Goal: Use online tool/utility: Utilize a website feature to perform a specific function

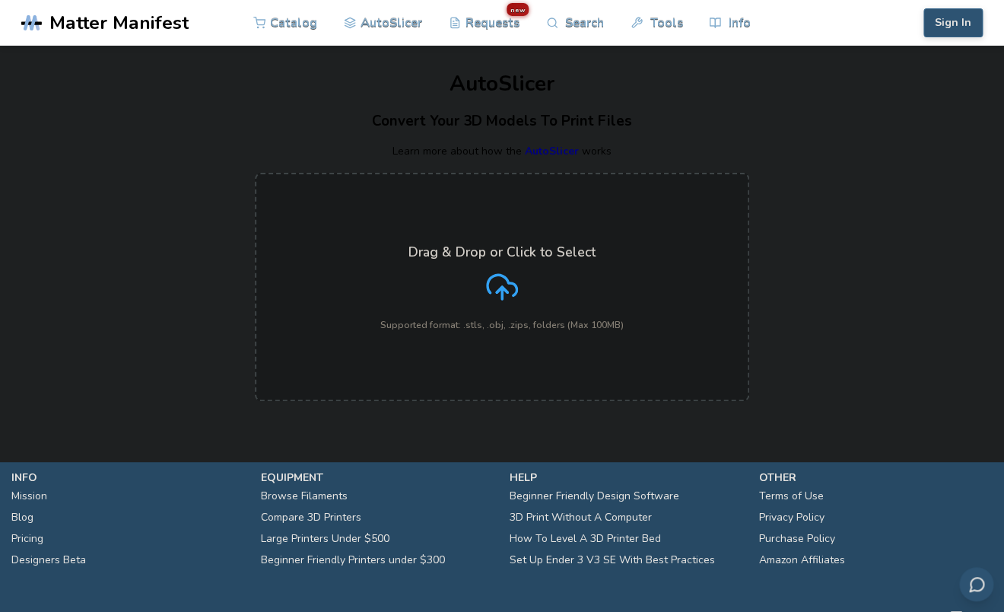
click at [383, 227] on label "Drag & Drop or Click to Select Supported format: .stls, .obj, .zips, folders (M…" at bounding box center [502, 287] width 495 height 228
click at [0, 0] on input "Drag & Drop or Click to Select Supported format: .stls, .obj, .zips, folders (M…" at bounding box center [0, 0] width 0 height 0
click at [340, 272] on label "Drag & Drop or Click to Select Supported format: .stls, .obj, .zips, folders (M…" at bounding box center [502, 287] width 495 height 228
click at [0, 0] on input "Drag & Drop or Click to Select Supported format: .stls, .obj, .zips, folders (M…" at bounding box center [0, 0] width 0 height 0
click at [453, 301] on div "Drag & Drop or Click to Select Supported format: .stls, .obj, .zips, folders (M…" at bounding box center [501, 287] width 243 height 86
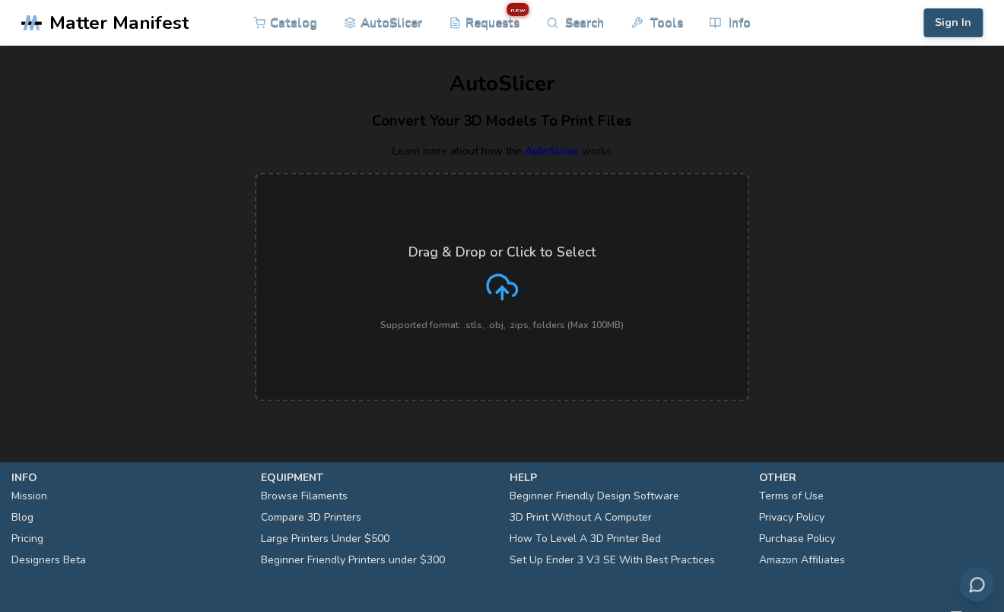
click at [0, 0] on input "Drag & Drop or Click to Select Supported format: .stls, .obj, .zips, folders (M…" at bounding box center [0, 0] width 0 height 0
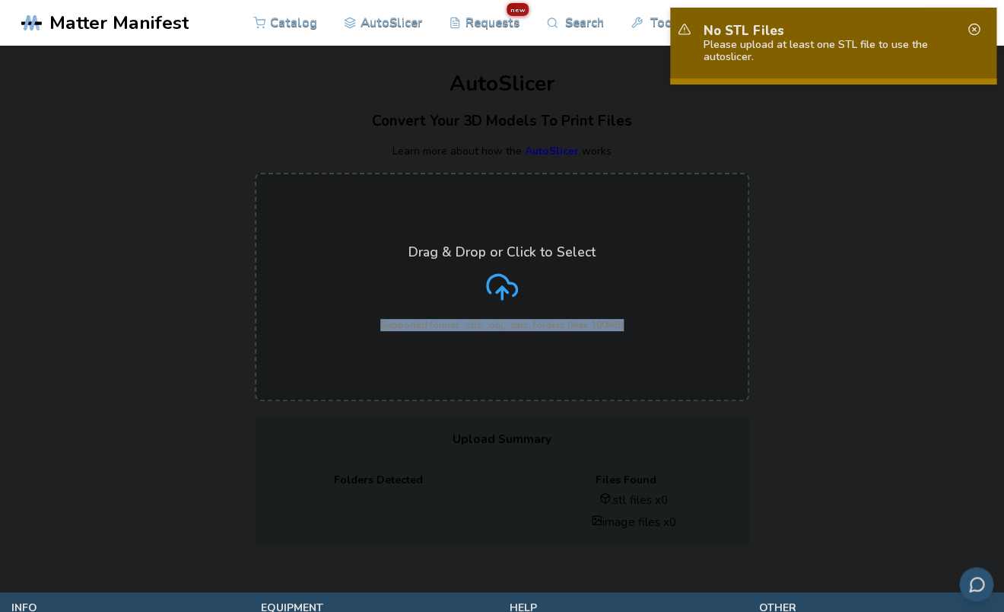
drag, startPoint x: 344, startPoint y: 353, endPoint x: 207, endPoint y: 323, distance: 140.1
click at [207, 323] on div "Drag & Drop or Click to Select Supported format: .stls, .obj, .zips, folders (M…" at bounding box center [502, 286] width 1004 height 259
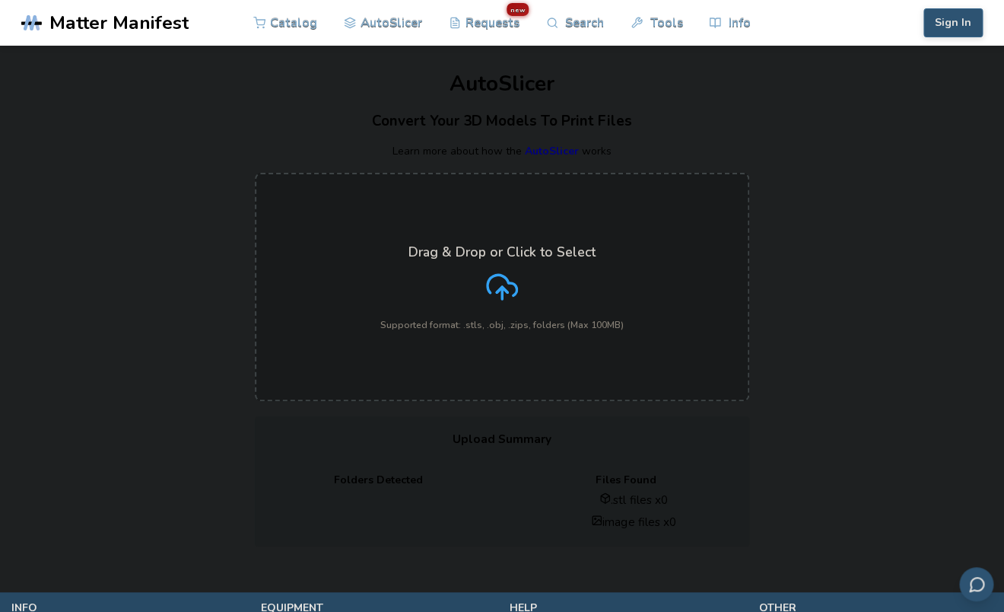
click at [323, 340] on label "Drag & Drop or Click to Select Supported format: .stls, .obj, .zips, folders (M…" at bounding box center [502, 287] width 495 height 228
click at [0, 0] on input "Drag & Drop or Click to Select Supported format: .stls, .obj, .zips, folders (M…" at bounding box center [0, 0] width 0 height 0
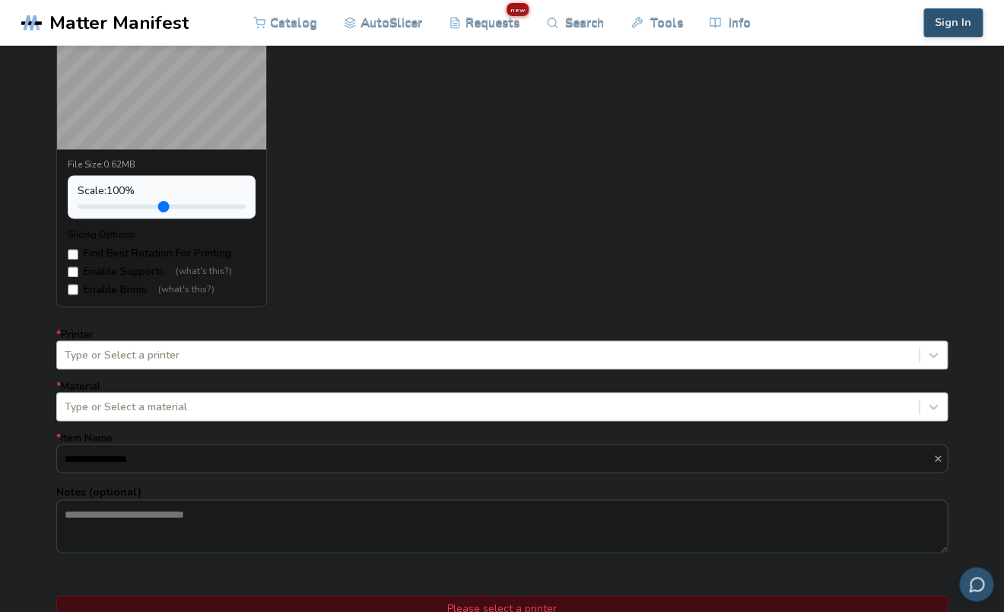
scroll to position [728, 0]
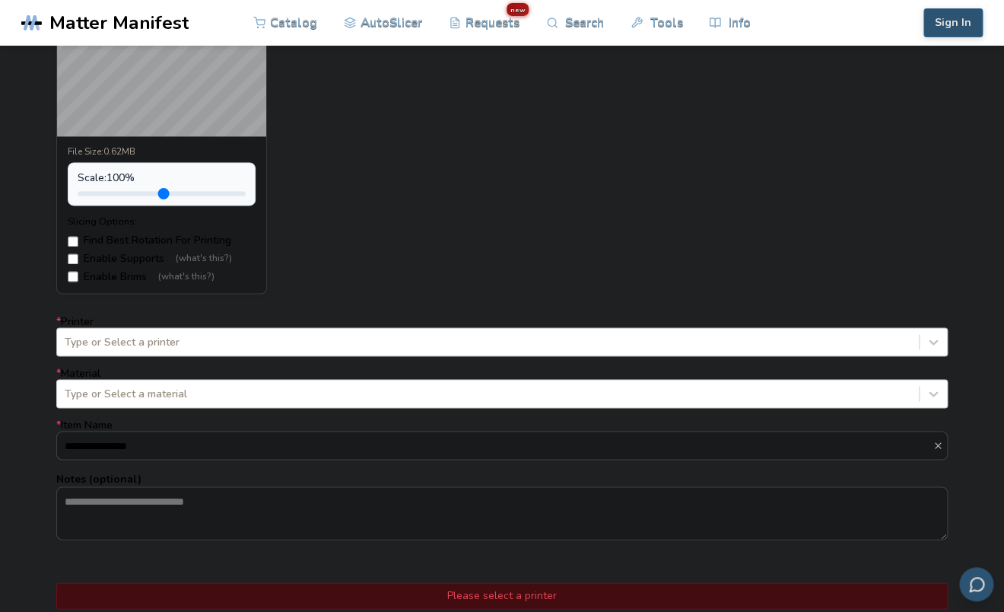
click at [178, 331] on div "Type or Select a printer" at bounding box center [488, 341] width 862 height 21
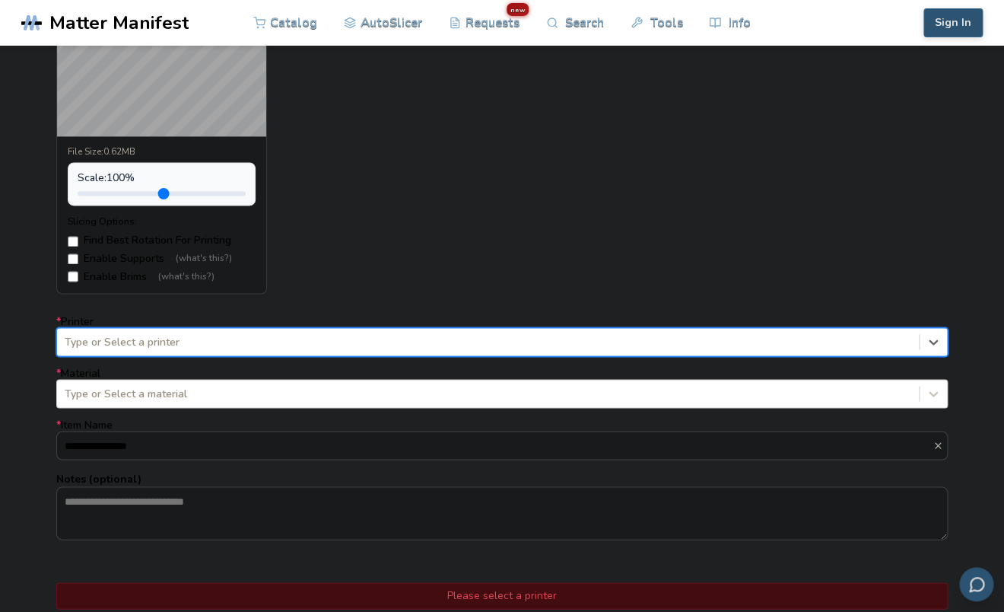
click at [178, 331] on div "Type or Select a printer" at bounding box center [488, 341] width 862 height 21
click at [191, 345] on div at bounding box center [488, 341] width 847 height 15
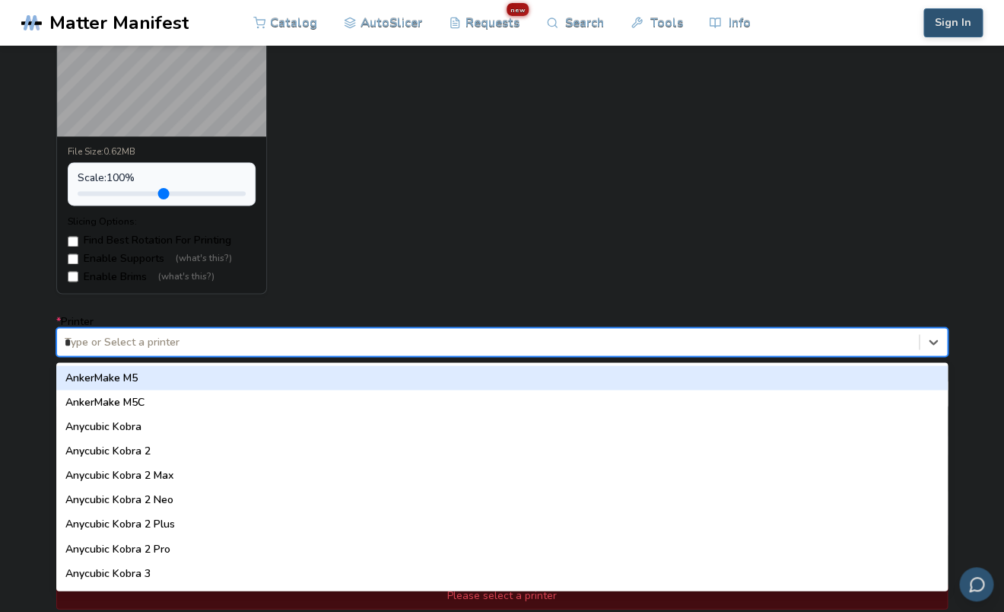
type input "**"
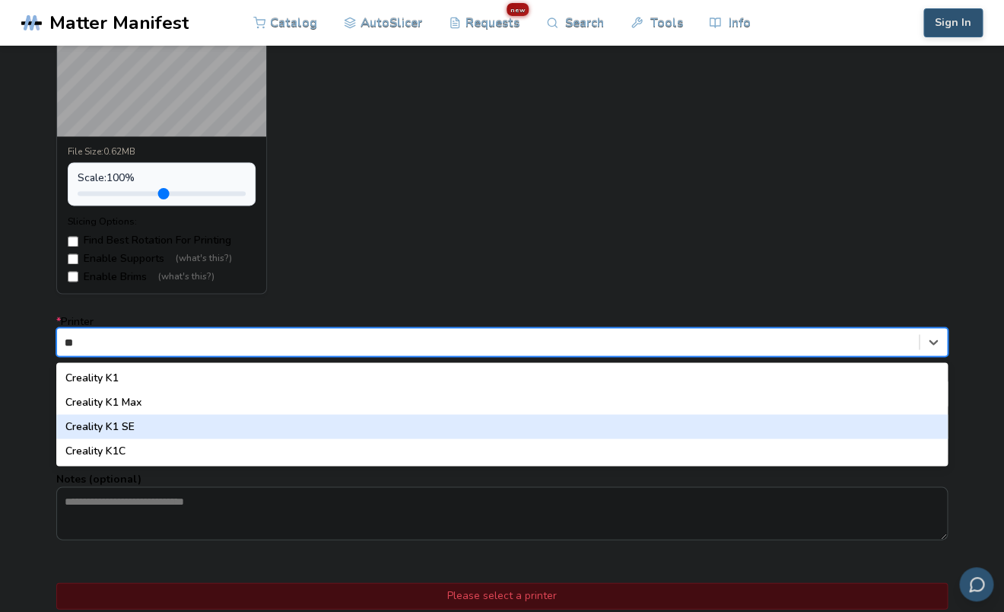
click at [161, 417] on div "Creality K1 SE" at bounding box center [502, 426] width 892 height 24
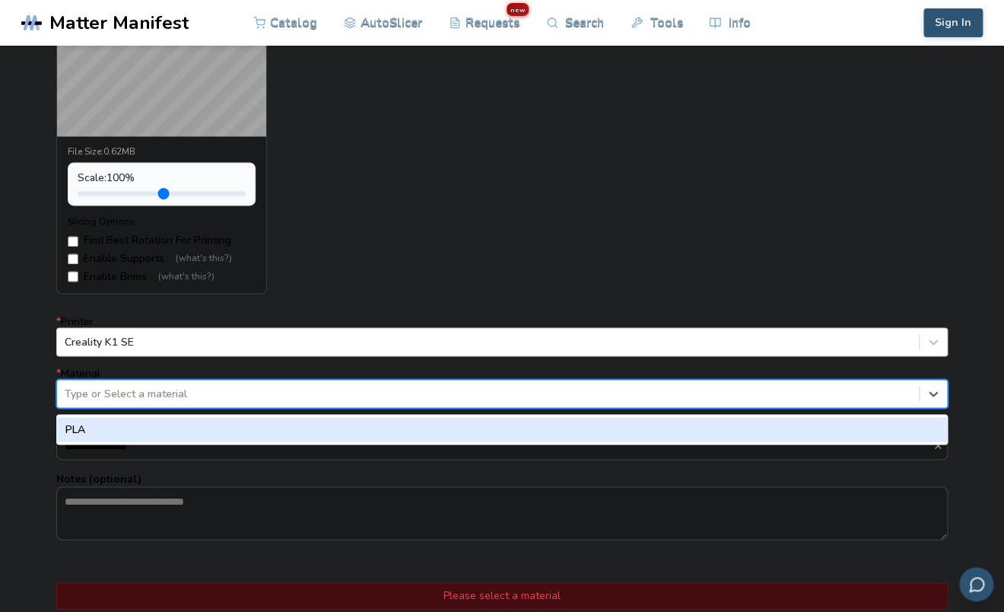
click at [166, 390] on div at bounding box center [488, 393] width 847 height 15
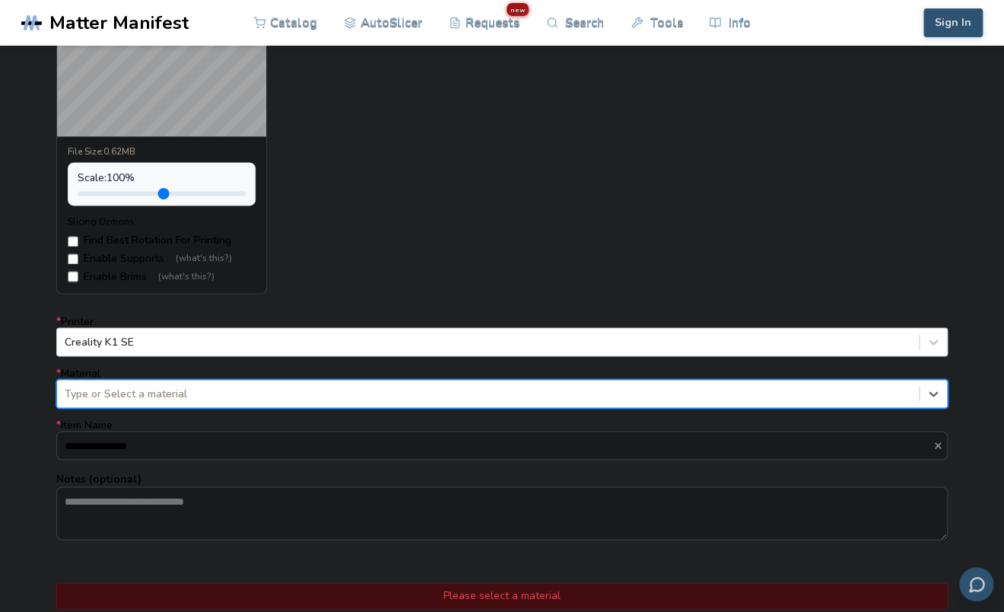
click at [193, 390] on div at bounding box center [488, 393] width 847 height 15
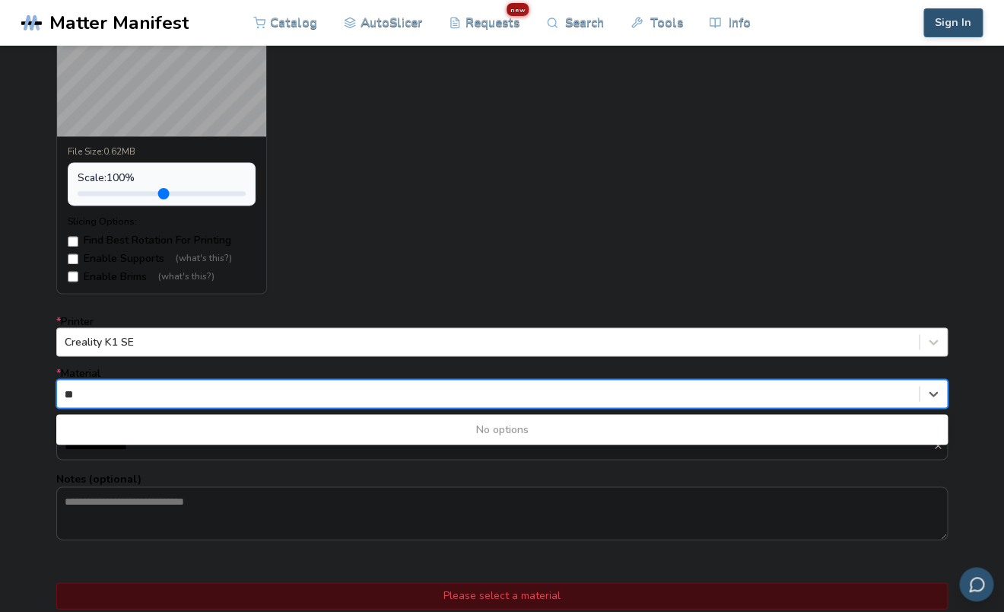
type input "*"
type input "****"
type input "*"
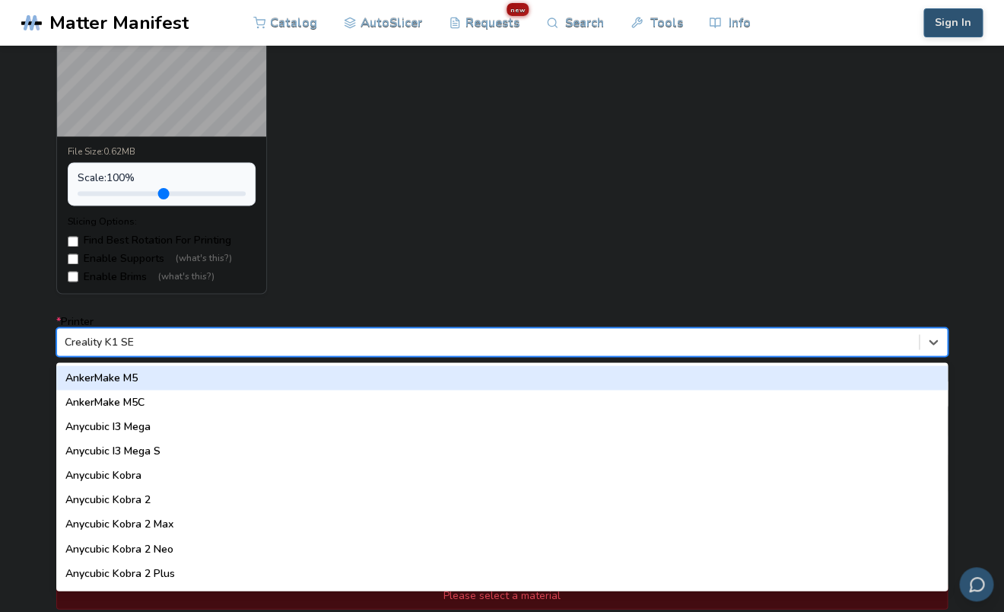
click at [188, 336] on div at bounding box center [488, 341] width 847 height 15
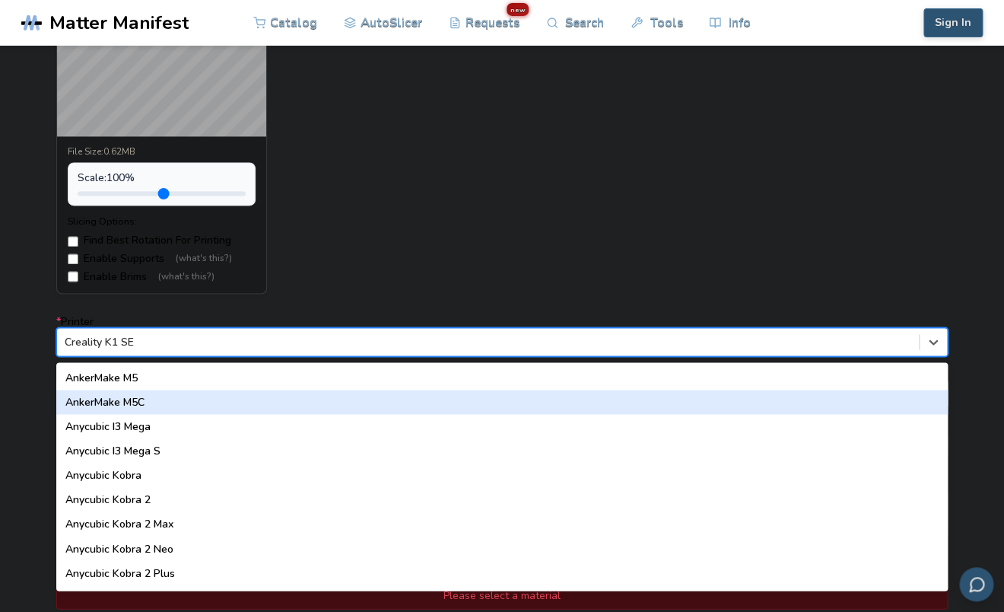
click at [183, 410] on div "AnkerMake M5C" at bounding box center [502, 402] width 892 height 24
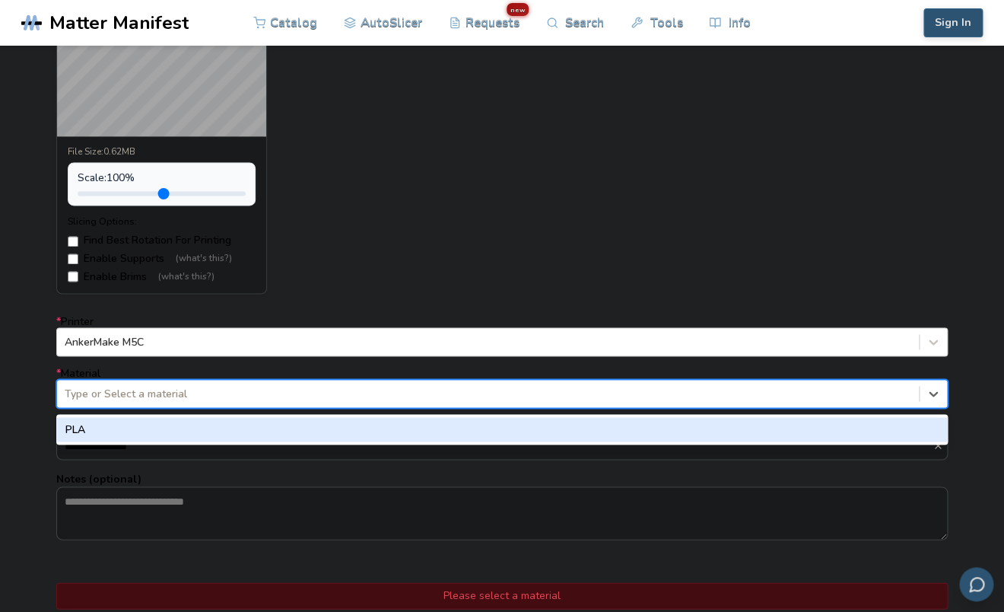
click at [183, 401] on div at bounding box center [488, 393] width 847 height 15
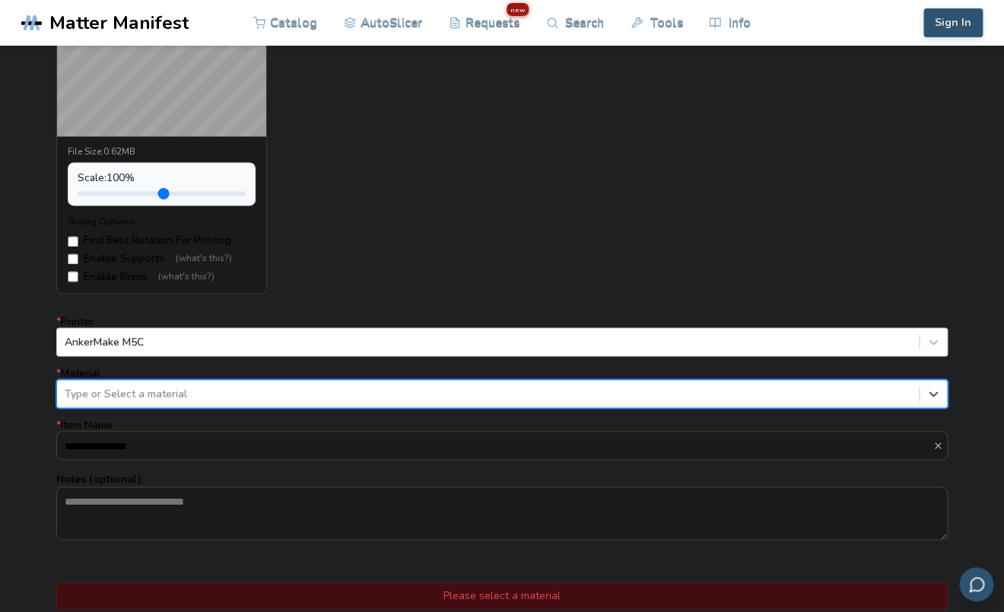
click at [183, 401] on div at bounding box center [488, 393] width 847 height 15
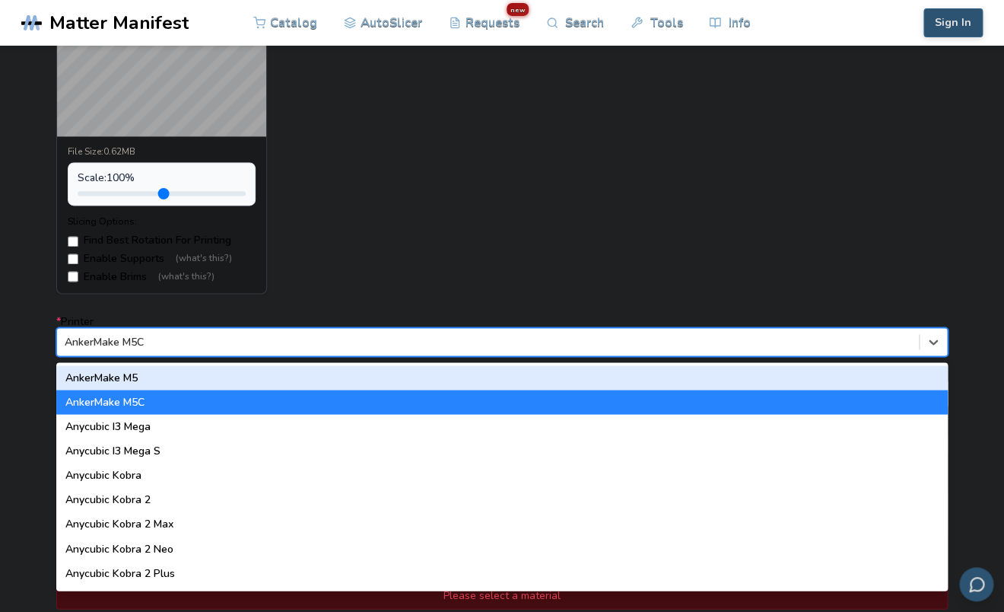
click at [201, 332] on div "AnkerMake M5C" at bounding box center [488, 341] width 862 height 21
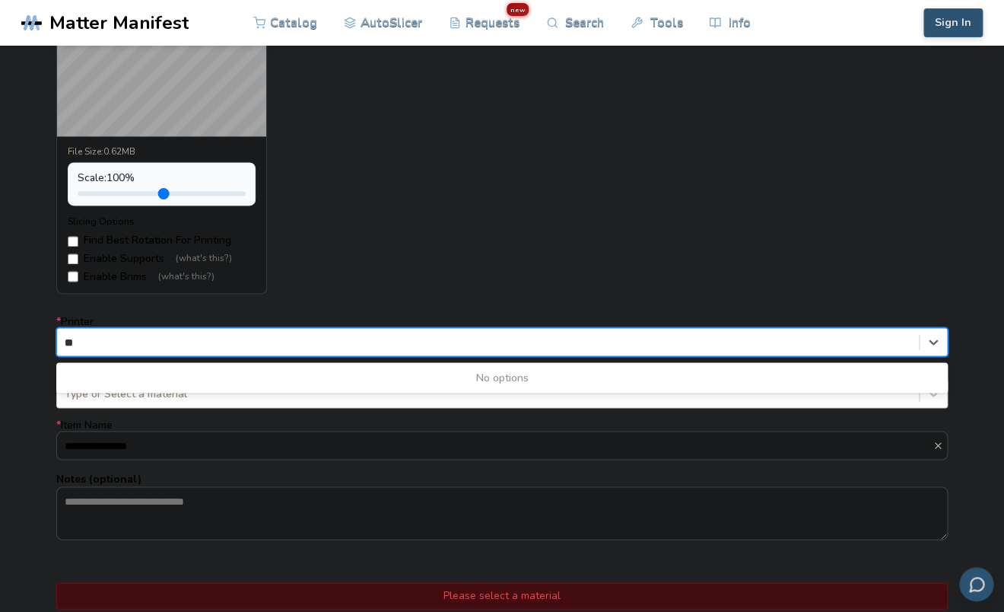
type input "*"
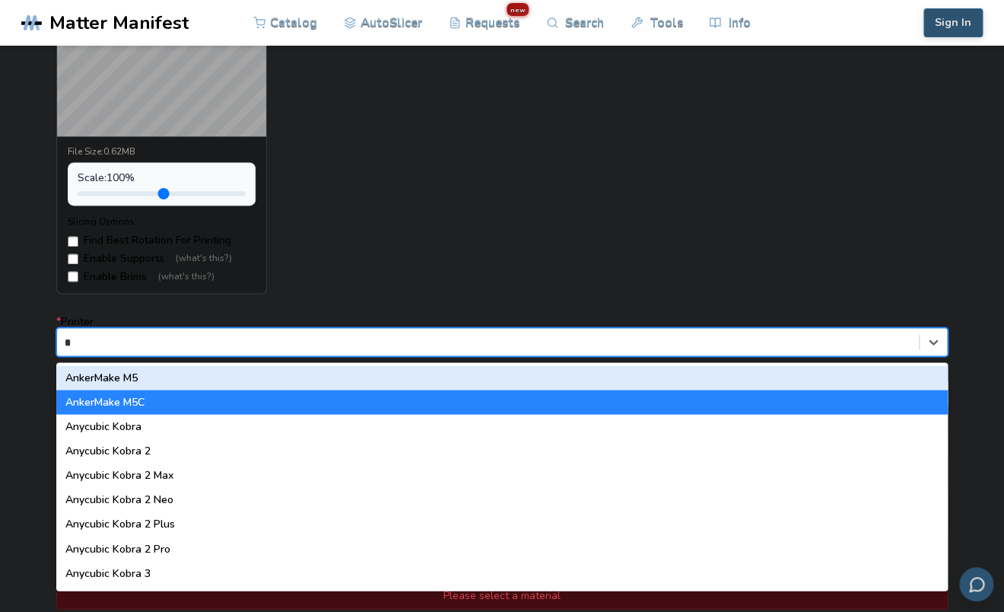
type input "**"
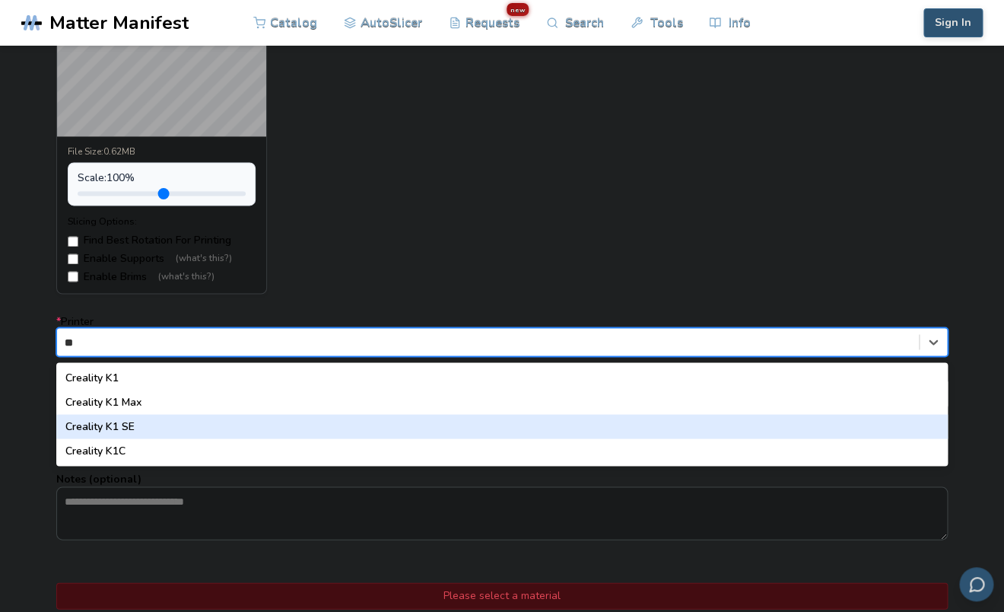
click at [186, 437] on div "Creality K1 SE" at bounding box center [502, 426] width 892 height 24
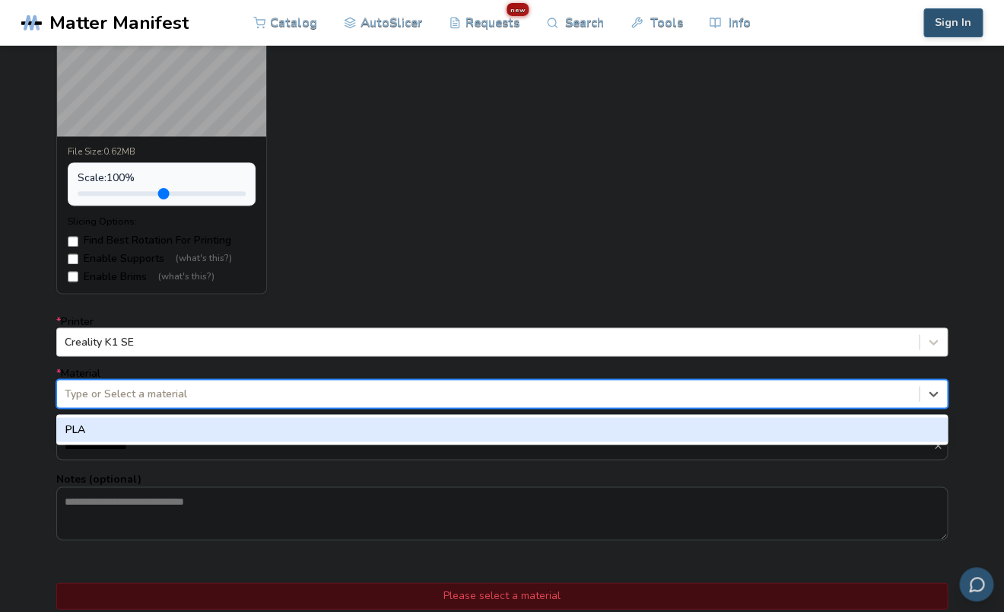
click at [186, 401] on div at bounding box center [488, 393] width 847 height 15
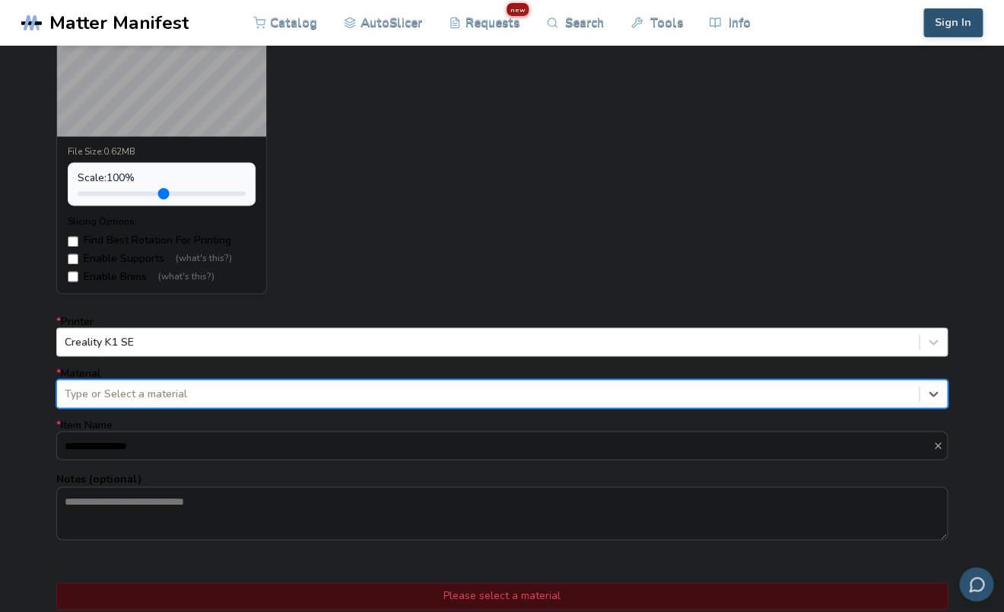
click at [186, 401] on div at bounding box center [488, 393] width 847 height 15
click at [180, 437] on input "**********" at bounding box center [495, 444] width 876 height 27
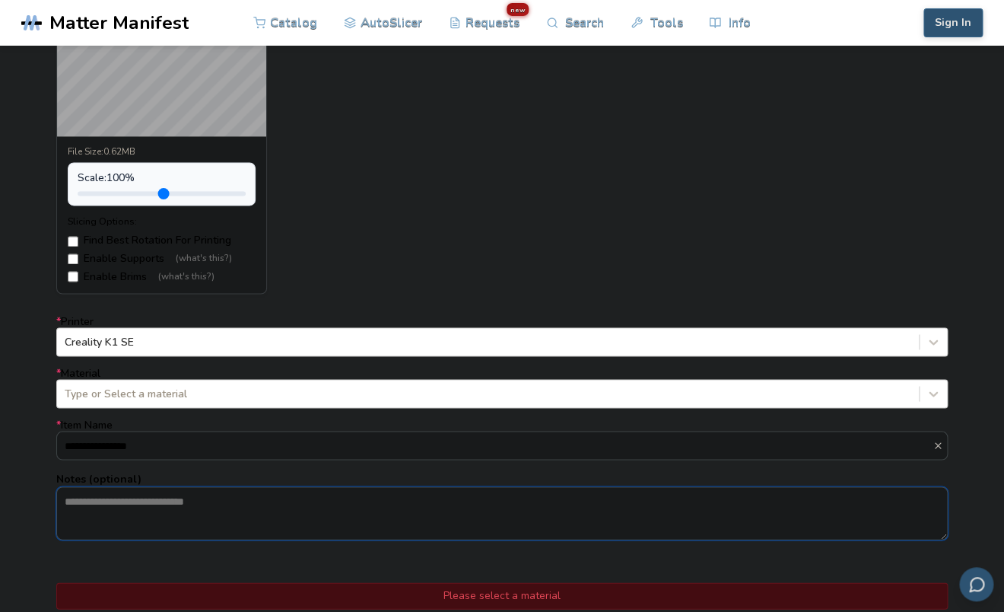
click at [161, 519] on textarea "Notes (optional)" at bounding box center [502, 513] width 890 height 52
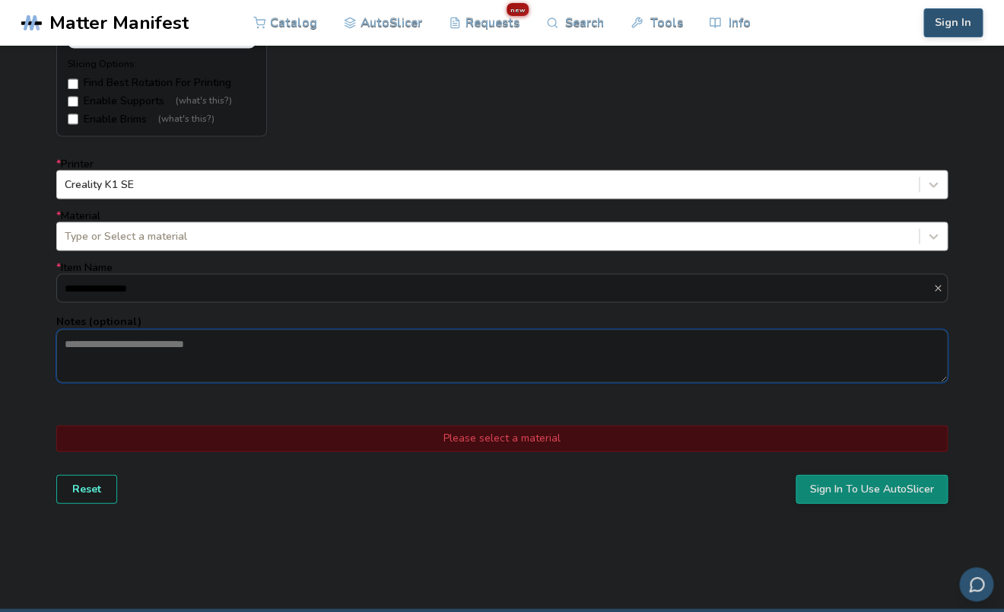
scroll to position [899, 0]
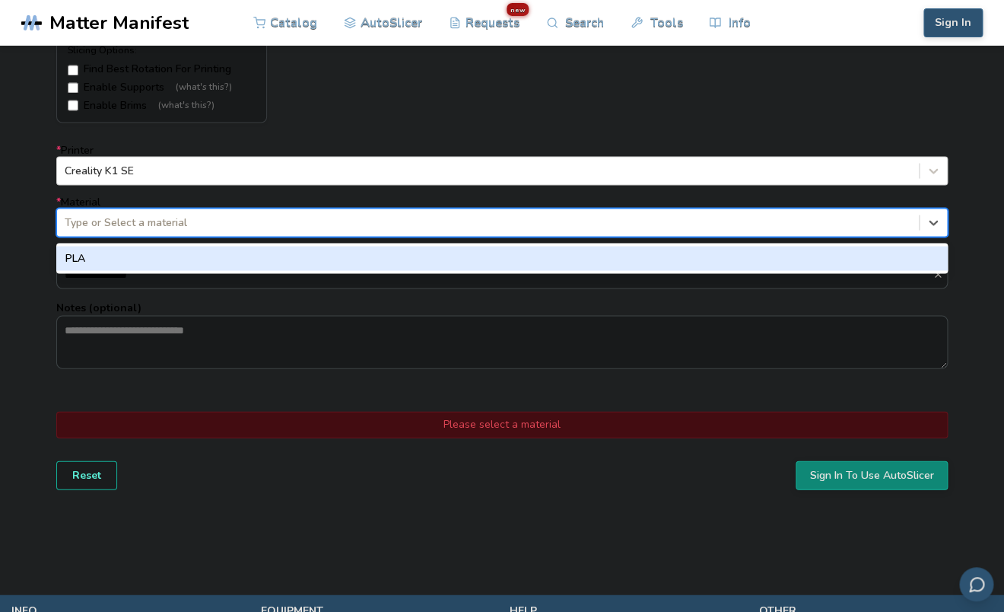
click at [206, 237] on div "Type or Select a material" at bounding box center [502, 222] width 892 height 29
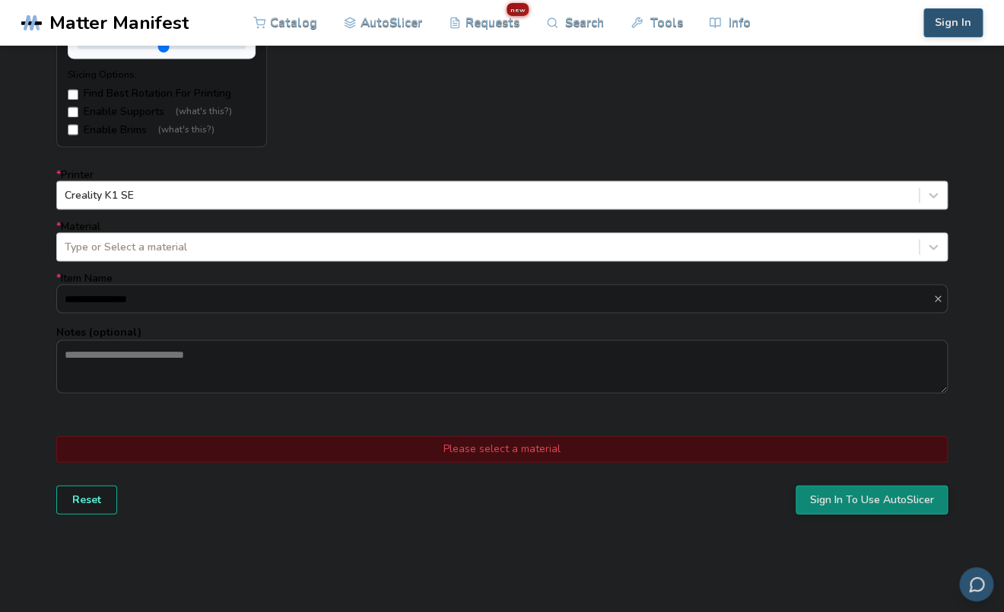
scroll to position [880, 0]
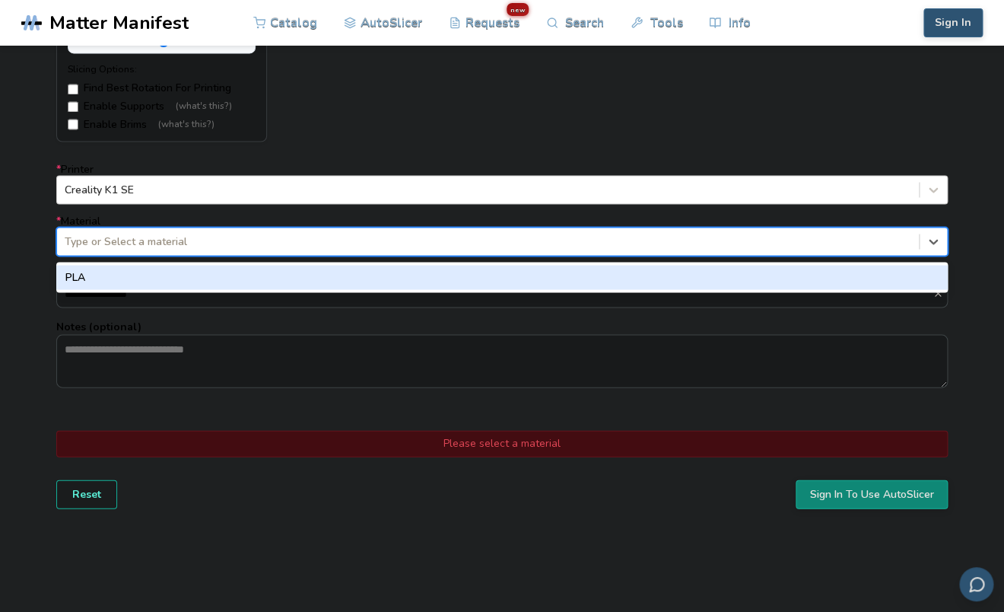
click at [268, 231] on div "Type or Select a material" at bounding box center [488, 241] width 862 height 21
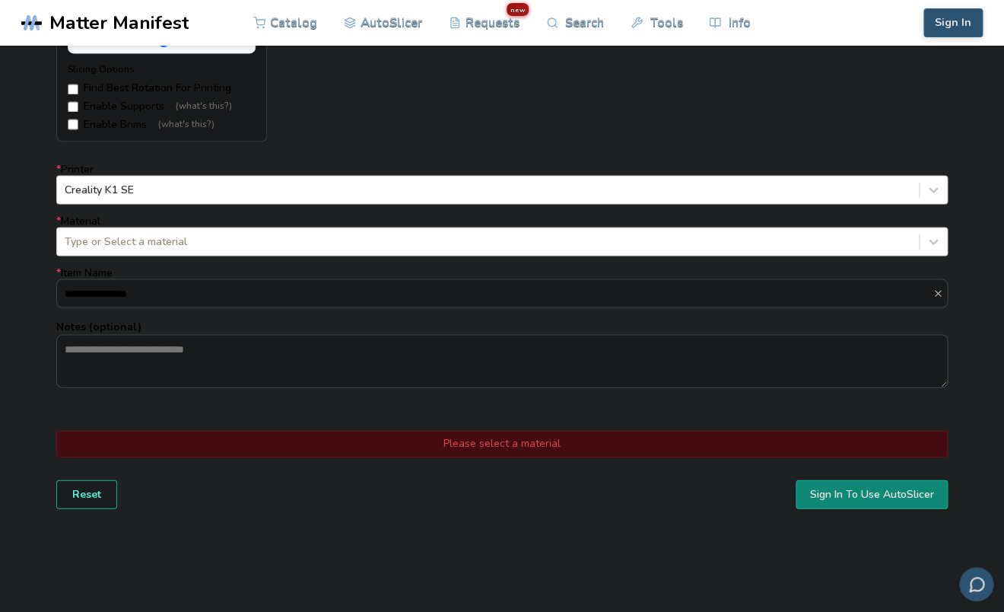
click at [539, 161] on form "**********" at bounding box center [502, 92] width 913 height 852
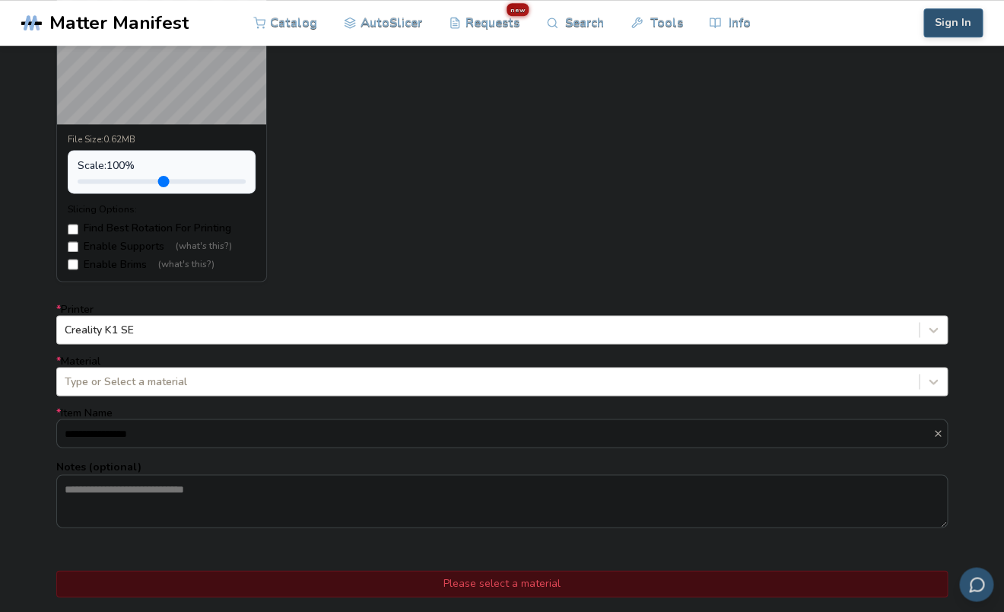
scroll to position [0, 0]
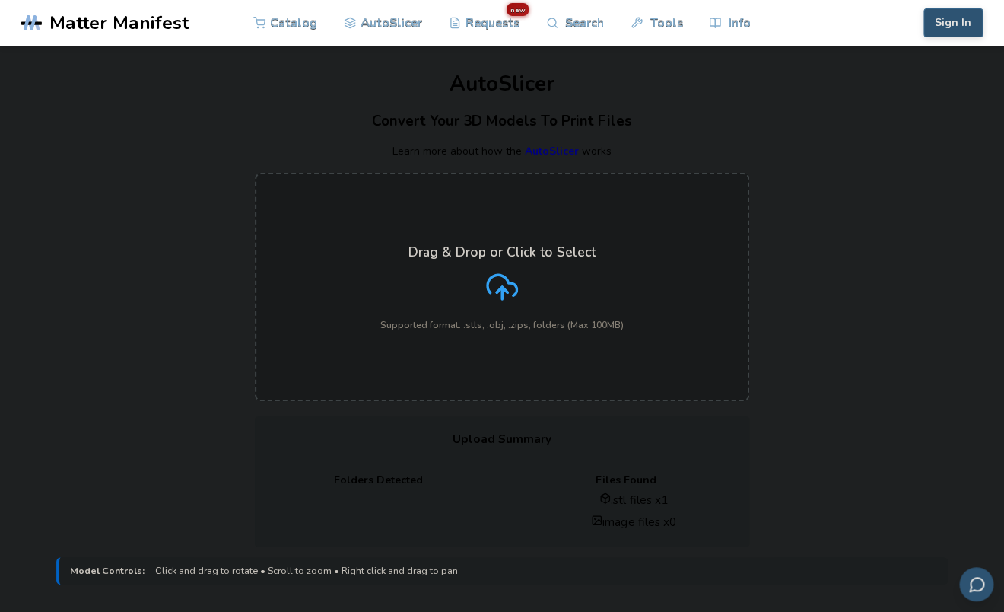
click at [285, 245] on label "Drag & Drop or Click to Select Supported format: .stls, .obj, .zips, folders (M…" at bounding box center [502, 287] width 495 height 228
click at [0, 0] on input "Drag & Drop or Click to Select Supported format: .stls, .obj, .zips, folders (M…" at bounding box center [0, 0] width 0 height 0
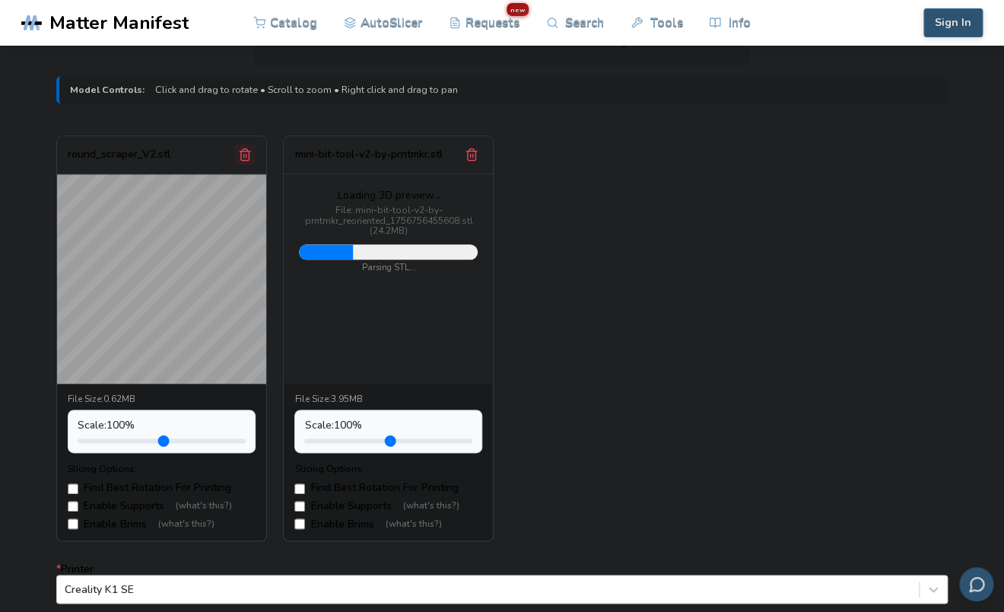
click at [249, 148] on icon "Remove model" at bounding box center [245, 155] width 14 height 14
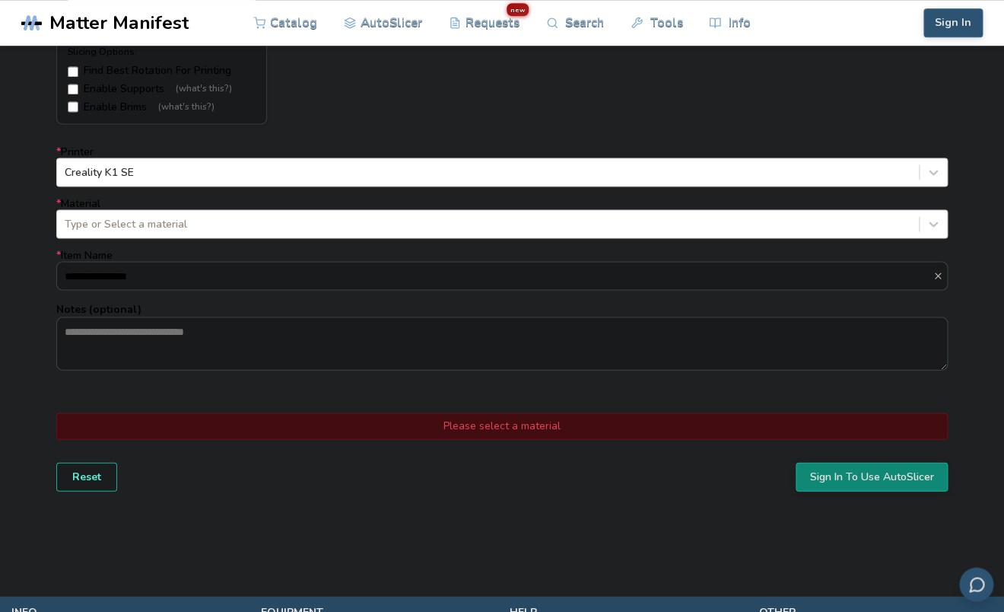
scroll to position [900, 0]
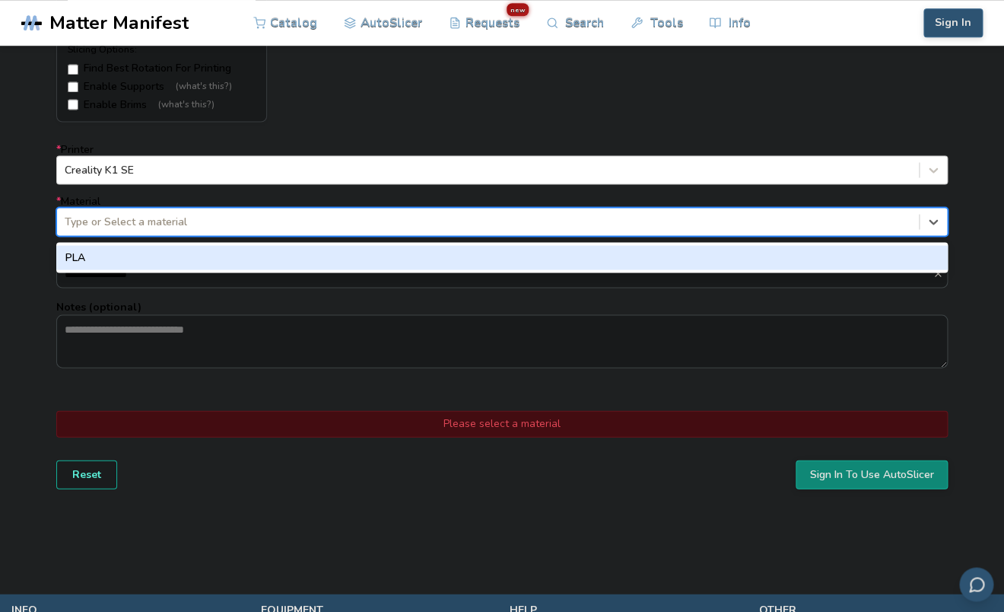
click at [354, 215] on div at bounding box center [488, 221] width 847 height 15
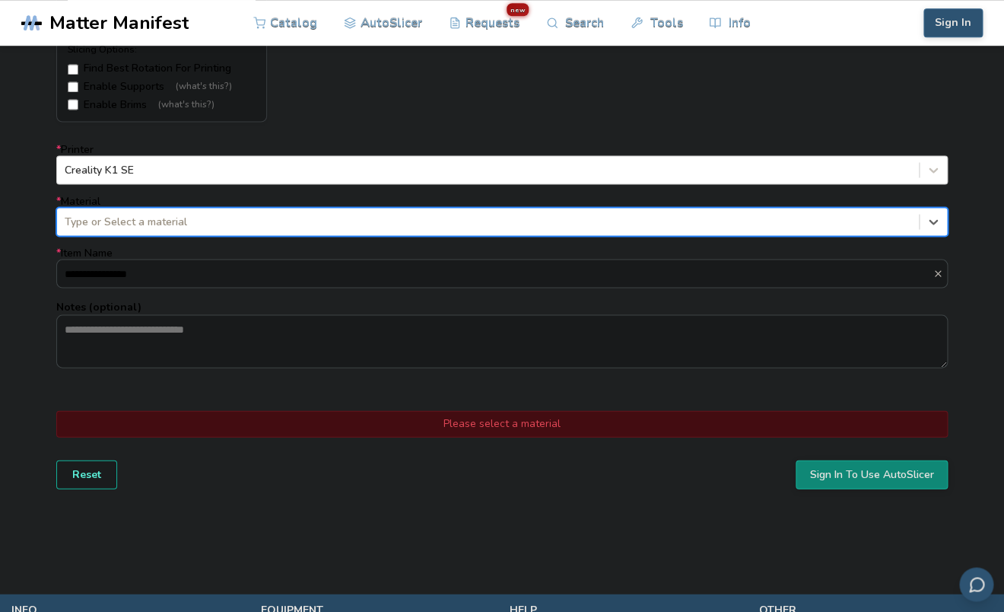
click at [354, 215] on div at bounding box center [488, 221] width 847 height 15
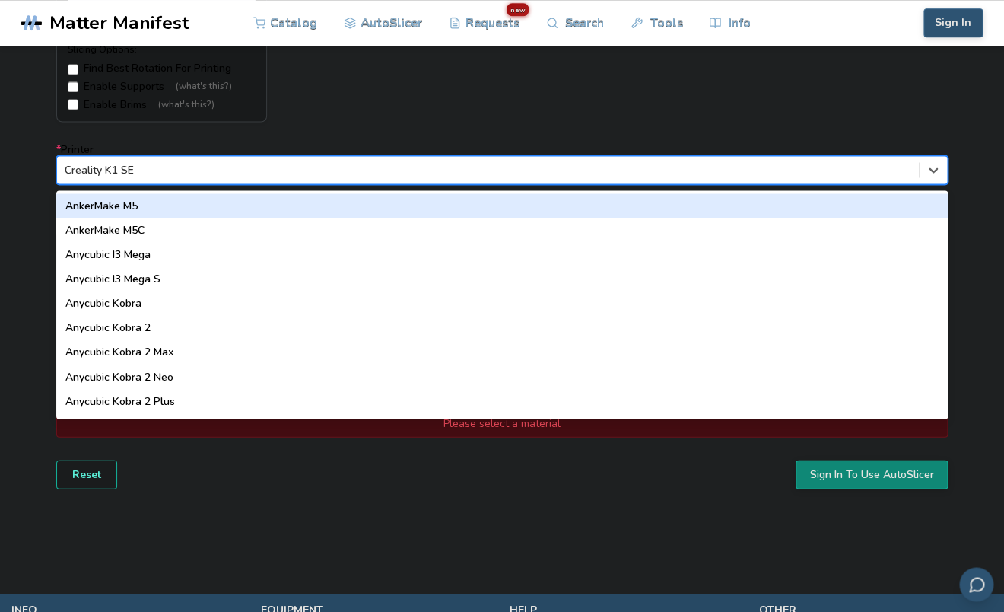
click at [371, 180] on div "Creality K1 SE" at bounding box center [488, 169] width 862 height 21
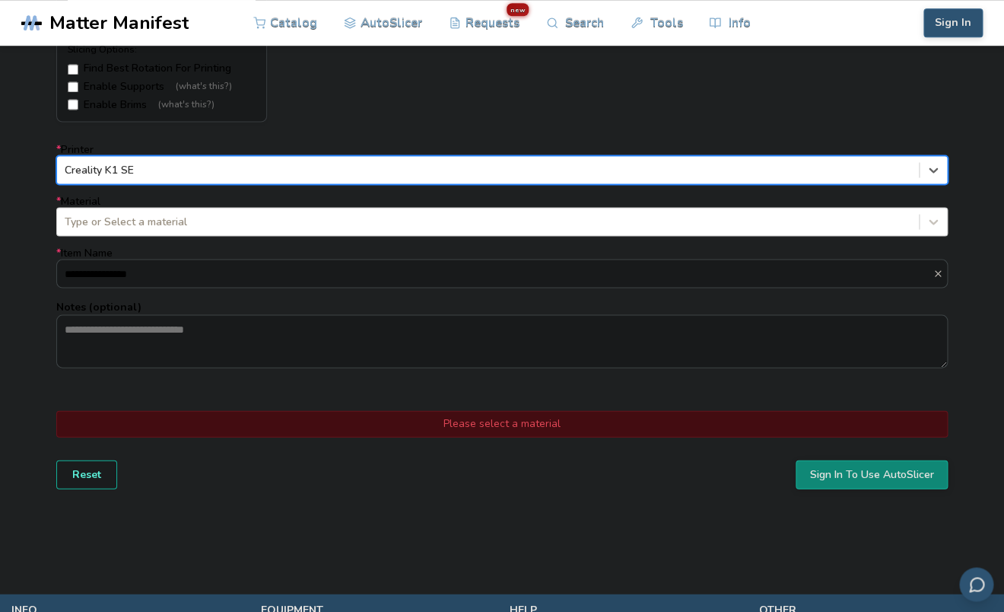
click at [371, 180] on div "Creality K1 SE" at bounding box center [488, 169] width 862 height 21
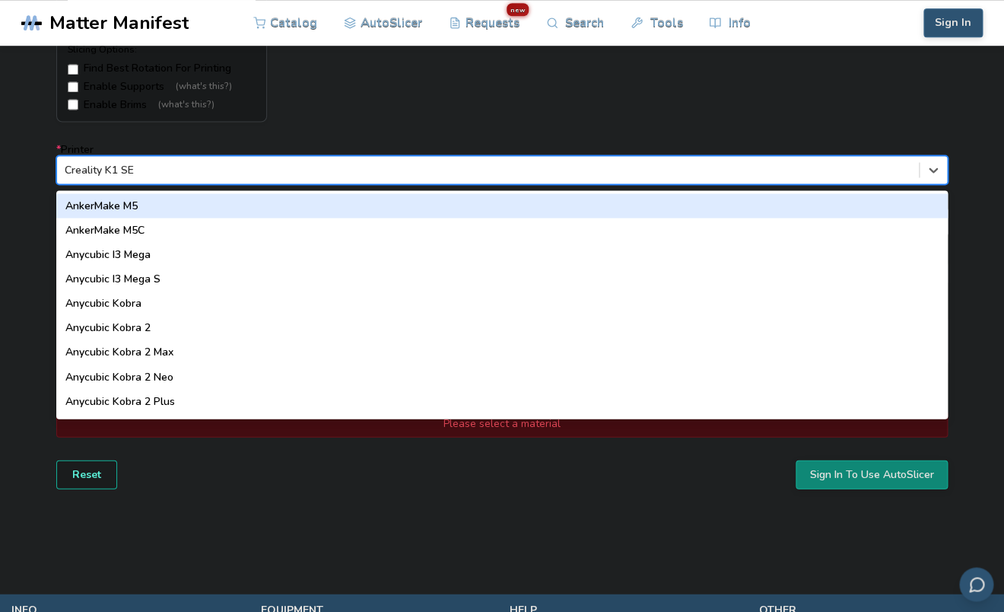
type input "*"
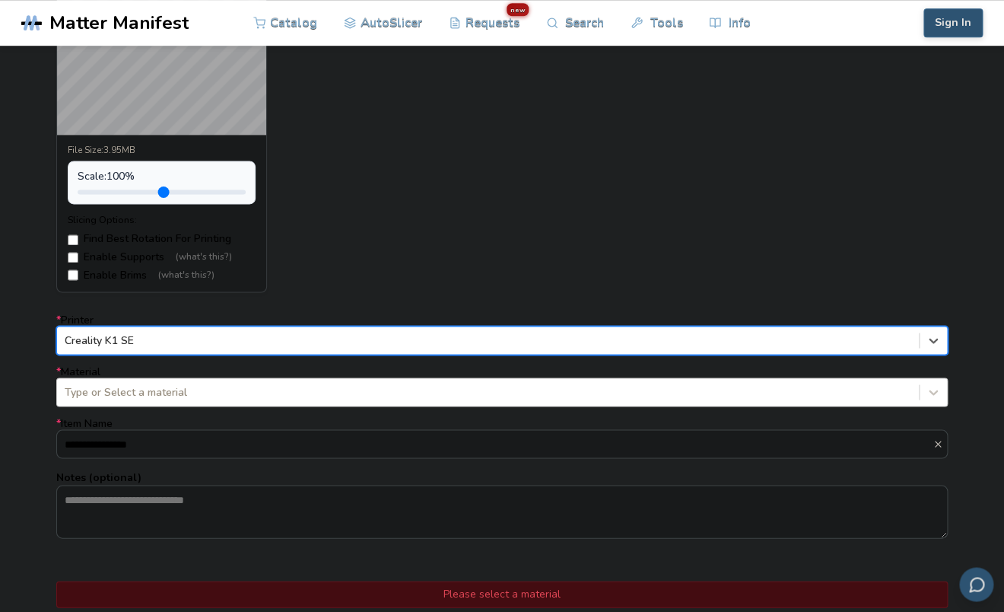
scroll to position [759, 0]
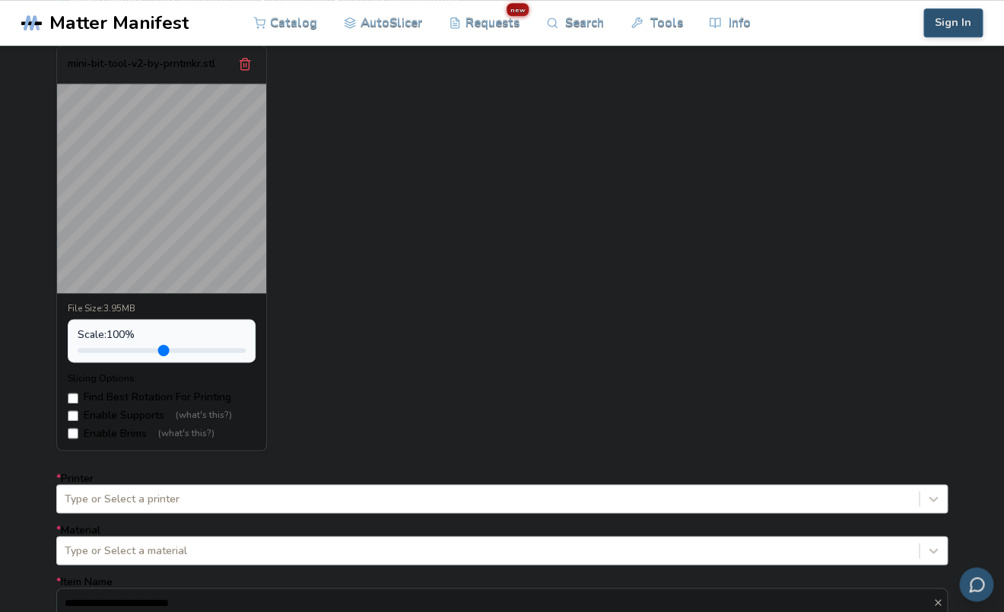
scroll to position [561, 0]
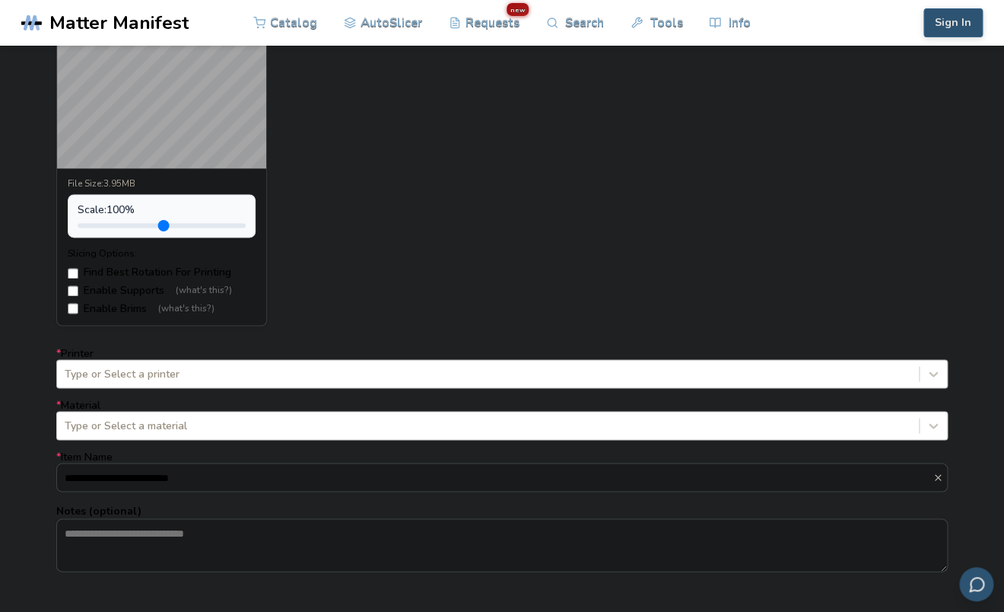
click at [347, 364] on div "Type or Select a printer" at bounding box center [488, 373] width 862 height 21
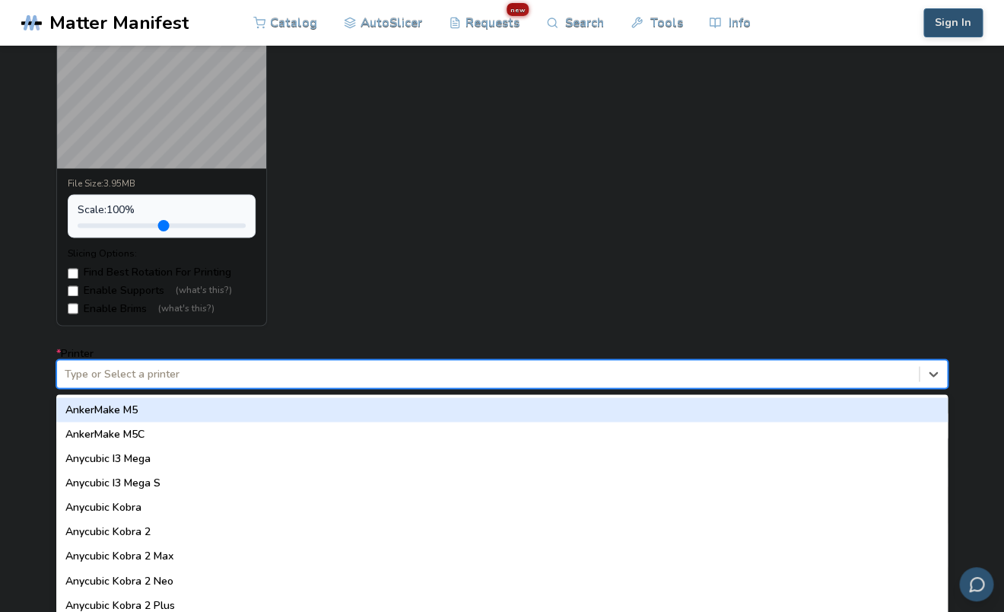
scroll to position [713, 0]
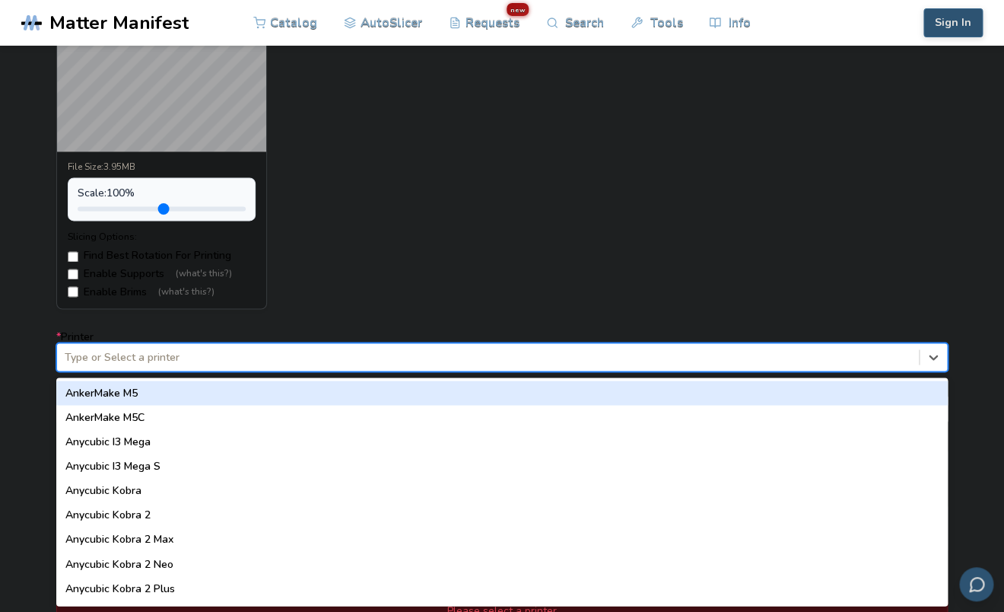
type input "*"
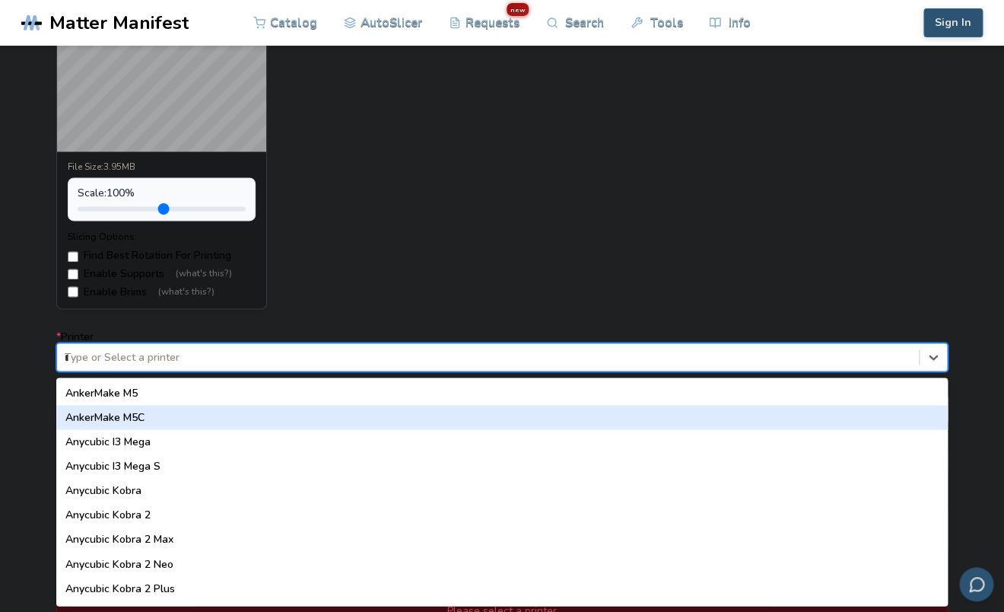
type input "**"
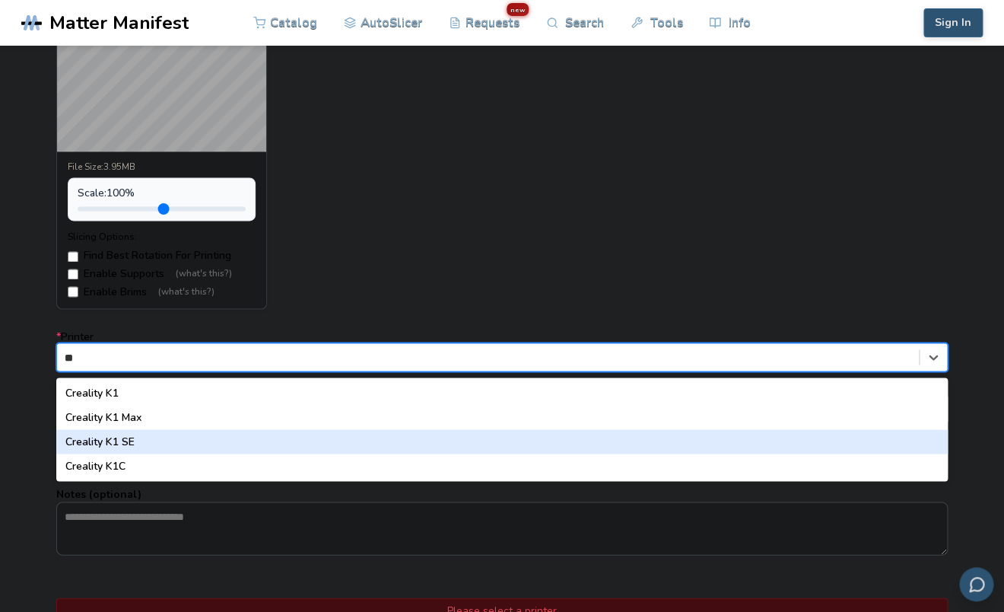
click at [323, 448] on div "Creality K1 SE" at bounding box center [502, 441] width 892 height 24
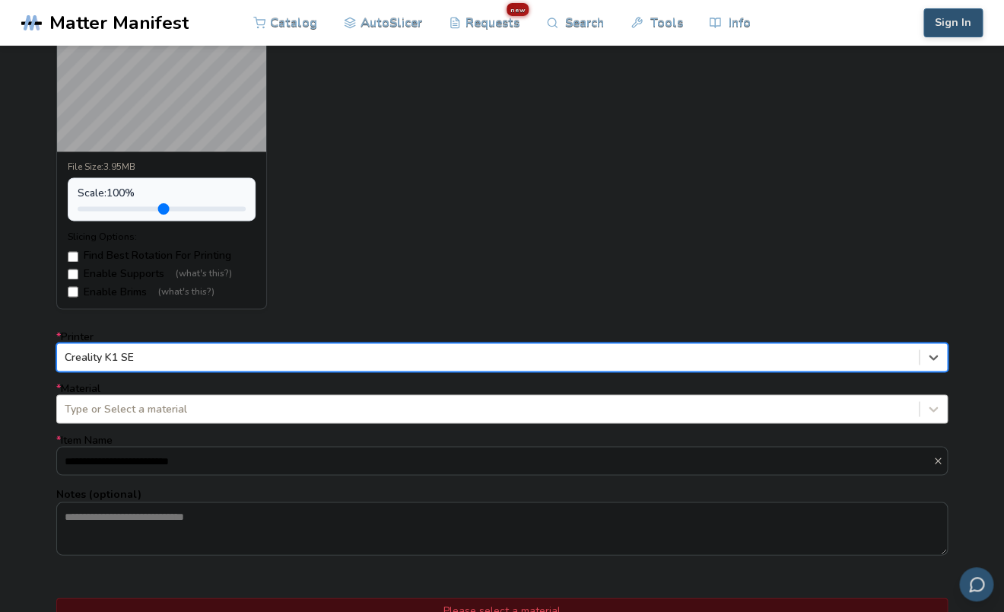
click at [332, 380] on div "**********" at bounding box center [502, 442] width 892 height 225
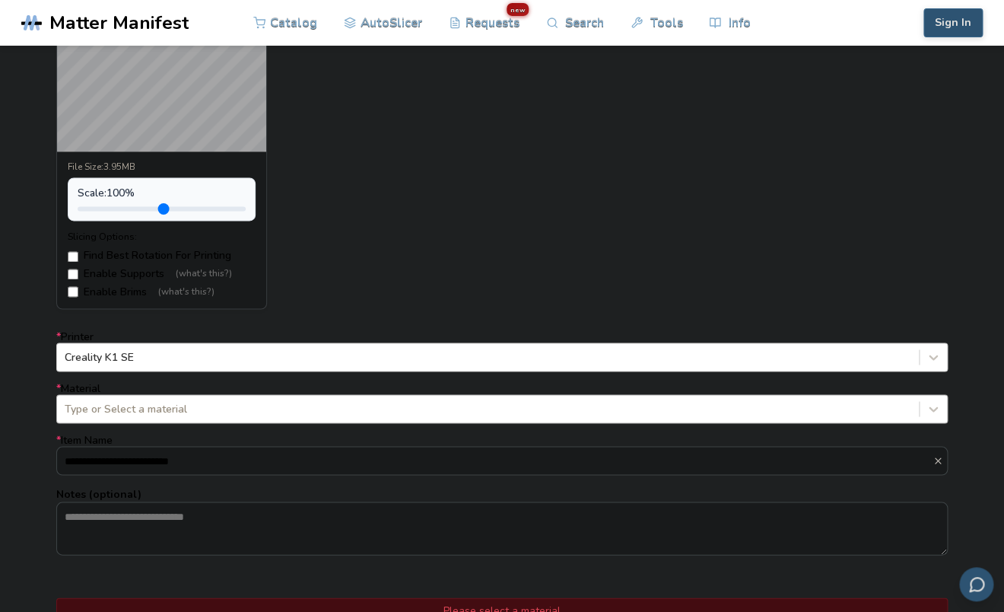
click at [329, 398] on div "Type or Select a material" at bounding box center [488, 408] width 862 height 21
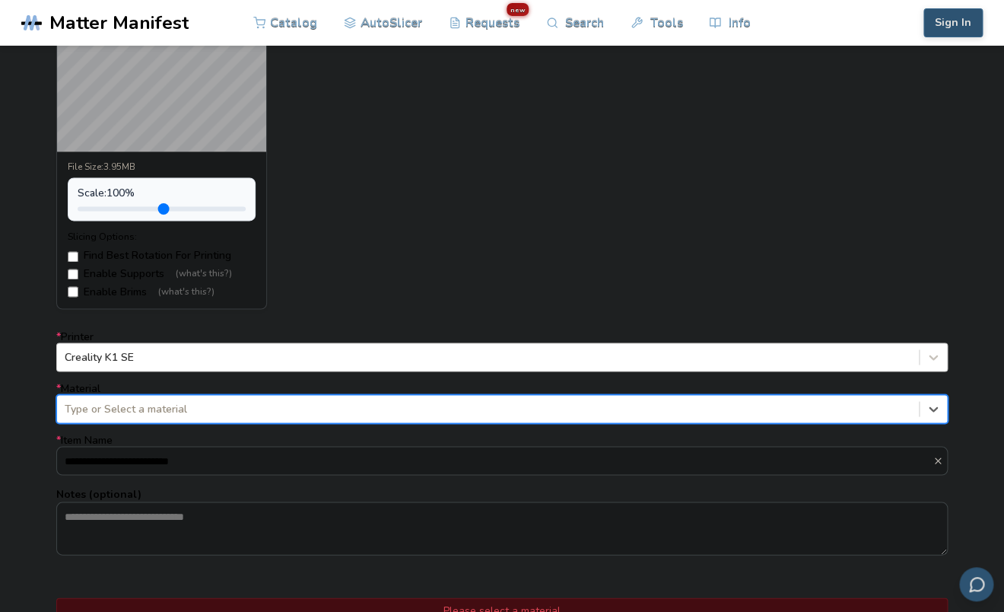
click at [329, 398] on div "Type or Select a material" at bounding box center [488, 408] width 862 height 21
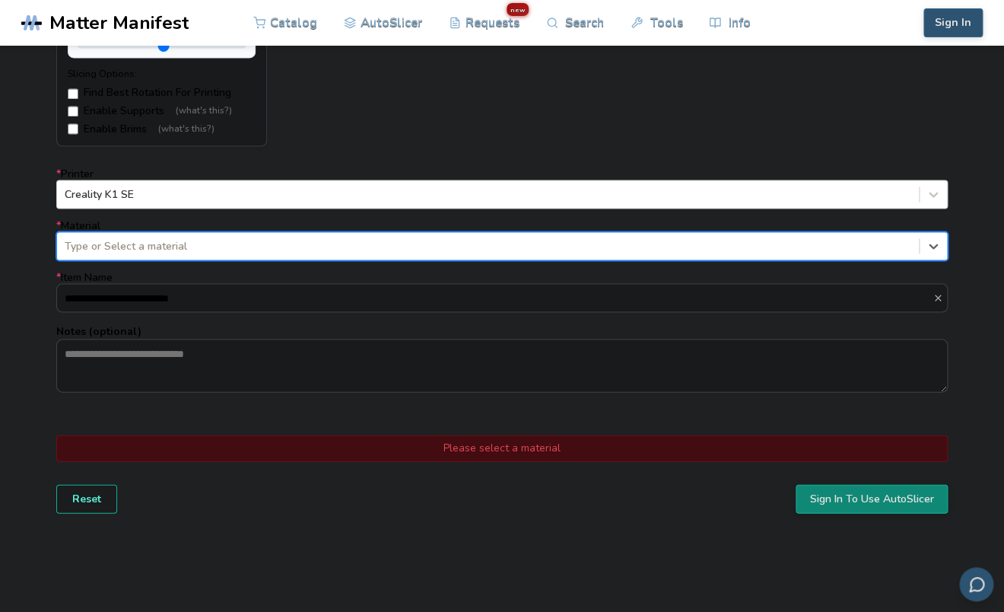
scroll to position [892, 0]
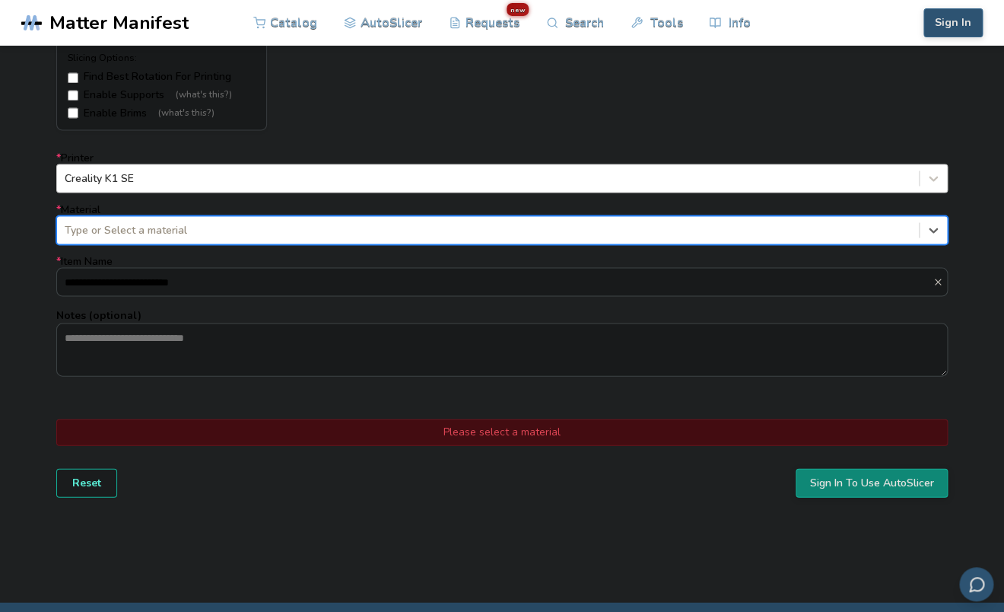
click at [480, 213] on label "* Material option , selected. Select is focused ,type to refine list, press Dow…" at bounding box center [502, 223] width 892 height 41
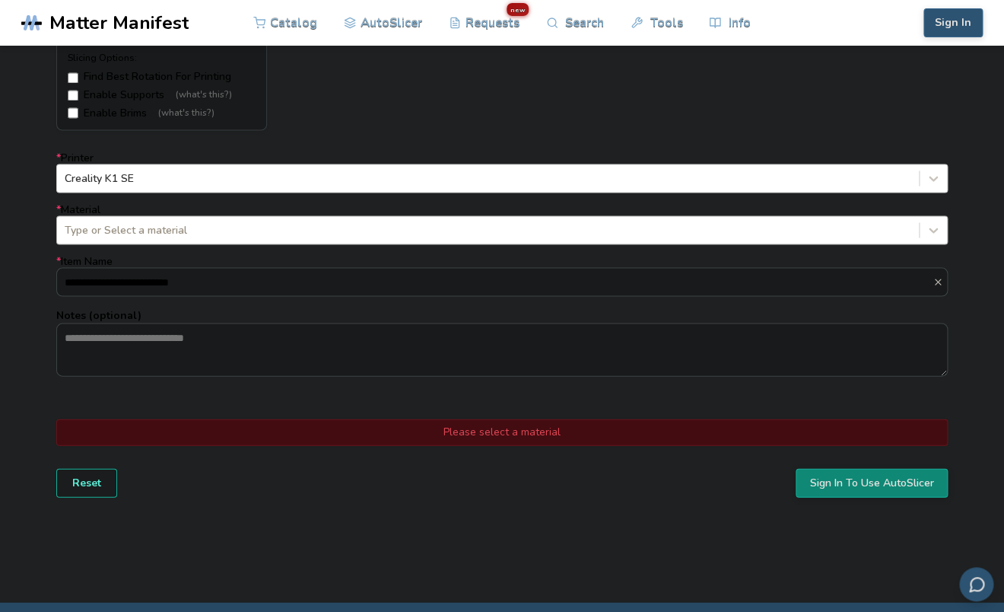
click at [480, 216] on div "Type or Select a material" at bounding box center [502, 229] width 892 height 29
click at [479, 247] on div "**********" at bounding box center [502, 263] width 892 height 225
click at [466, 202] on div "**********" at bounding box center [502, 263] width 892 height 225
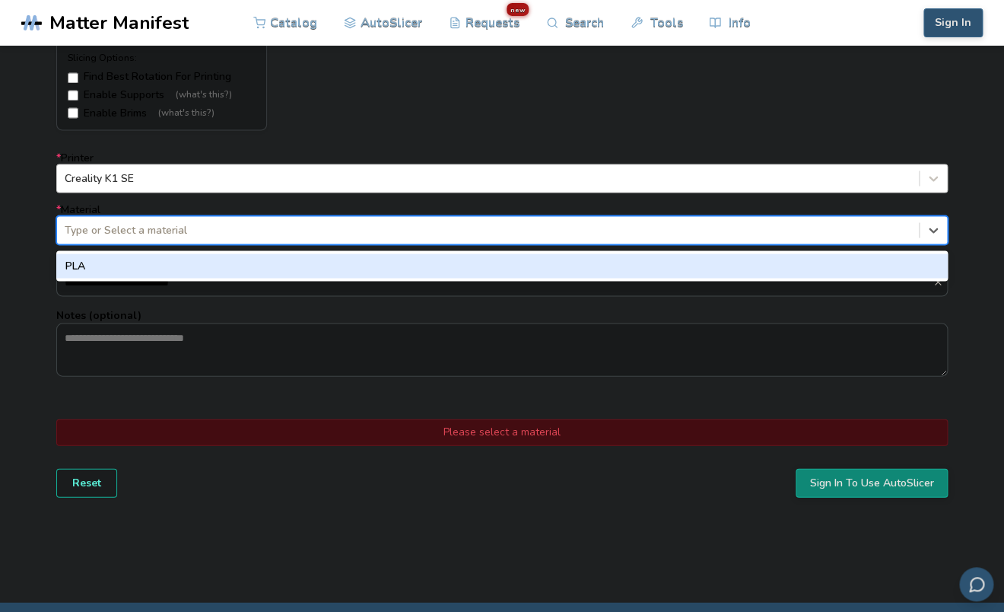
click at [463, 225] on div at bounding box center [488, 229] width 847 height 15
click at [453, 255] on div "PLA" at bounding box center [502, 265] width 892 height 24
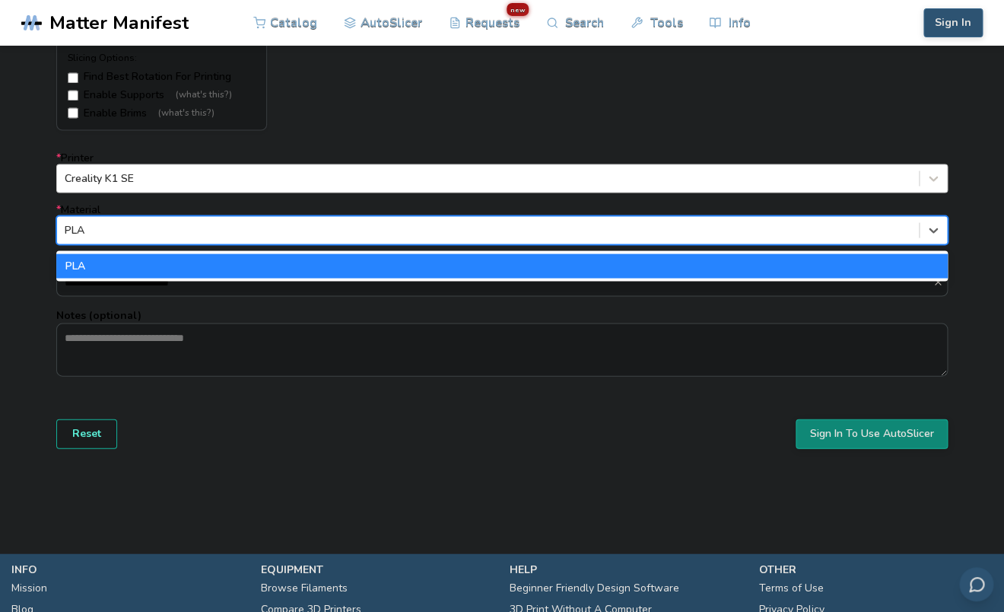
click at [457, 232] on div at bounding box center [488, 229] width 847 height 15
click at [453, 260] on div "PLA" at bounding box center [502, 265] width 892 height 24
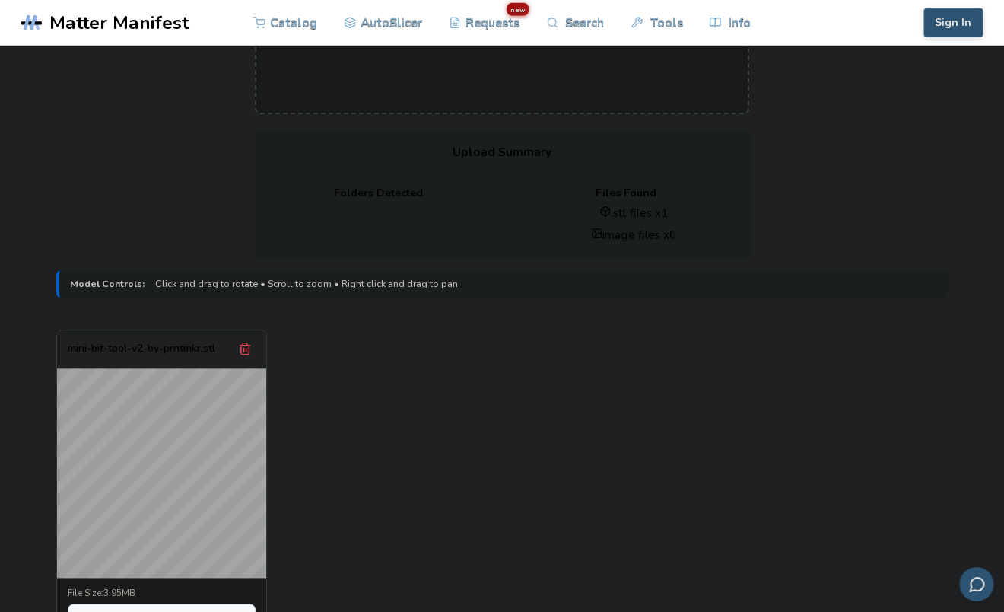
scroll to position [0, 0]
